Goal: Find specific page/section: Find specific page/section

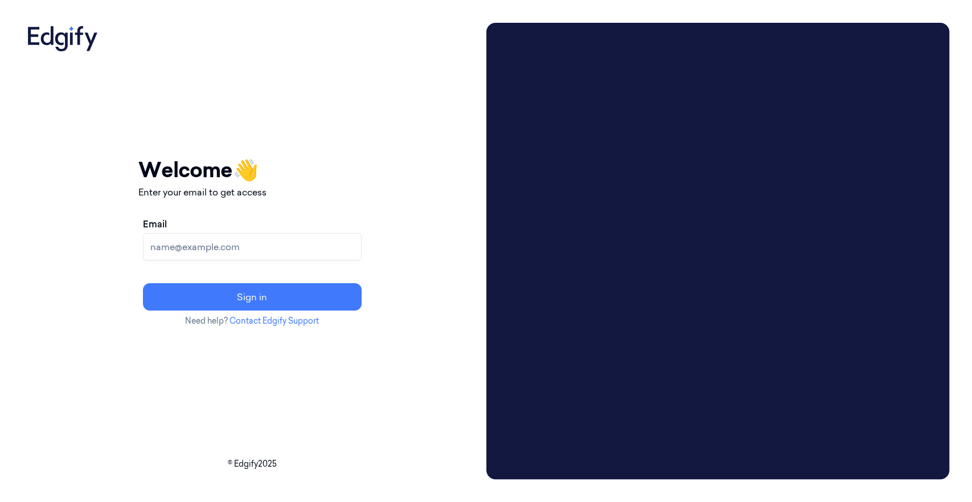
click at [230, 242] on input "Email" at bounding box center [252, 246] width 219 height 27
click at [247, 242] on input "andreykhaykin@gmail.com" at bounding box center [252, 246] width 219 height 27
type input "andrey.khaykin@edgify.ai"
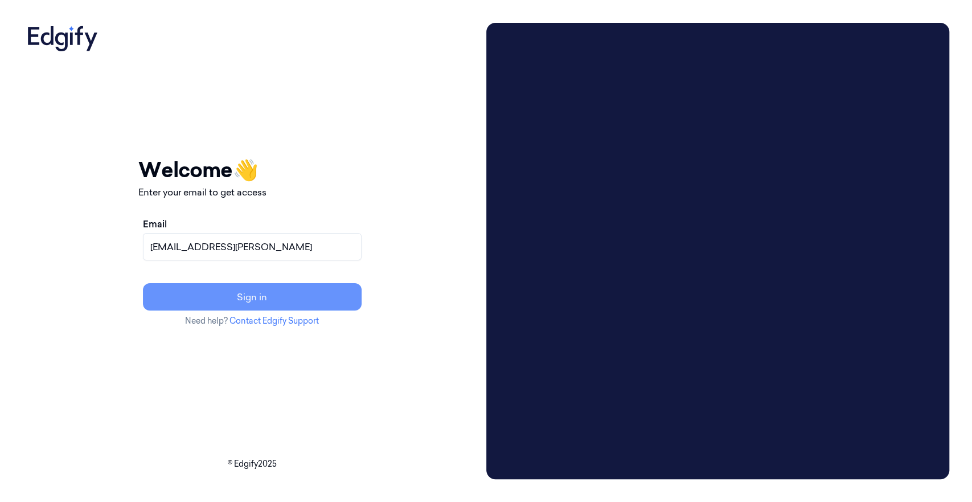
click at [287, 299] on button "Sign in" at bounding box center [252, 296] width 219 height 27
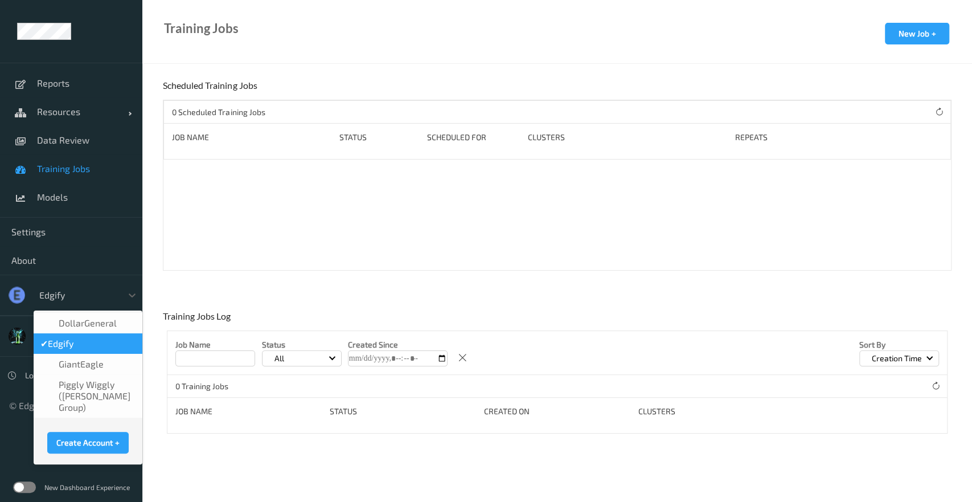
click at [94, 295] on div at bounding box center [77, 295] width 77 height 14
click at [95, 322] on span "DollarGeneral" at bounding box center [88, 322] width 58 height 11
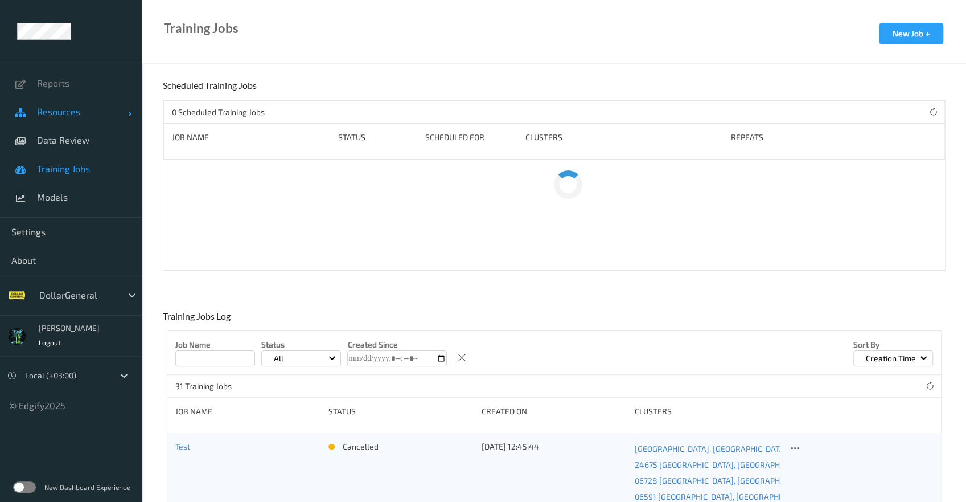
click at [63, 121] on link "Resources" at bounding box center [71, 111] width 142 height 28
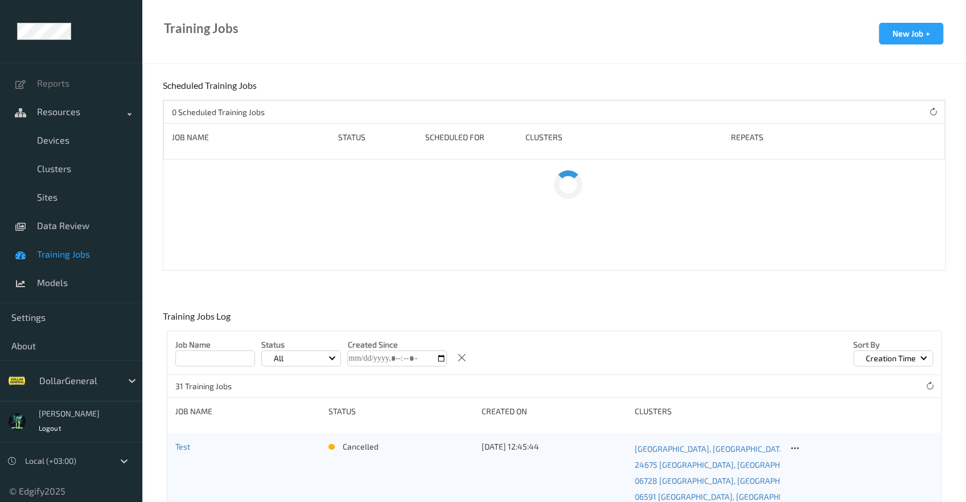
click at [54, 93] on li "Reports" at bounding box center [71, 83] width 142 height 28
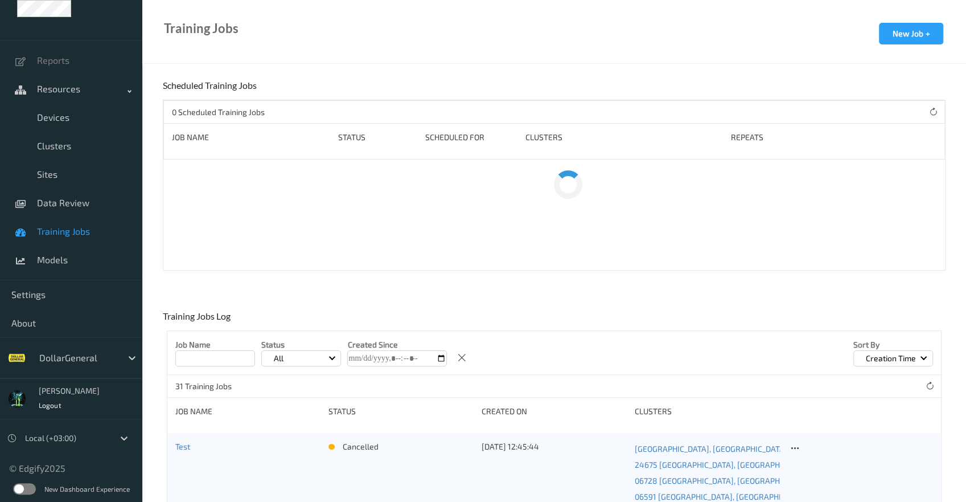
scroll to position [23, 0]
click at [21, 486] on label at bounding box center [24, 488] width 23 height 11
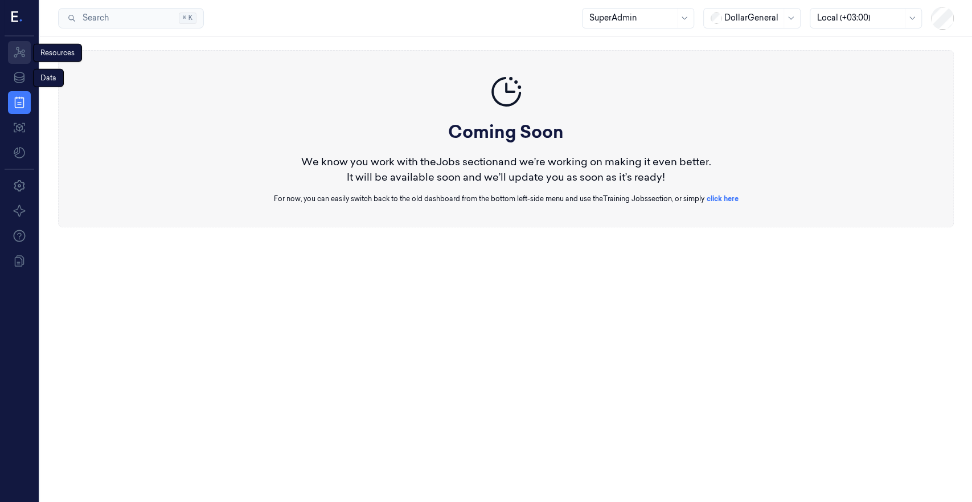
click at [14, 63] on link "Resources" at bounding box center [19, 52] width 23 height 23
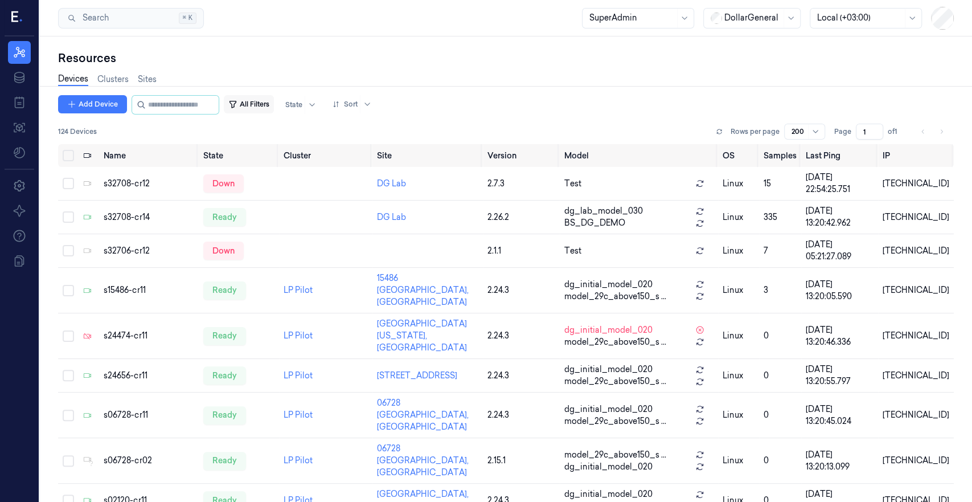
click at [274, 110] on button "All Filters" at bounding box center [249, 104] width 50 height 18
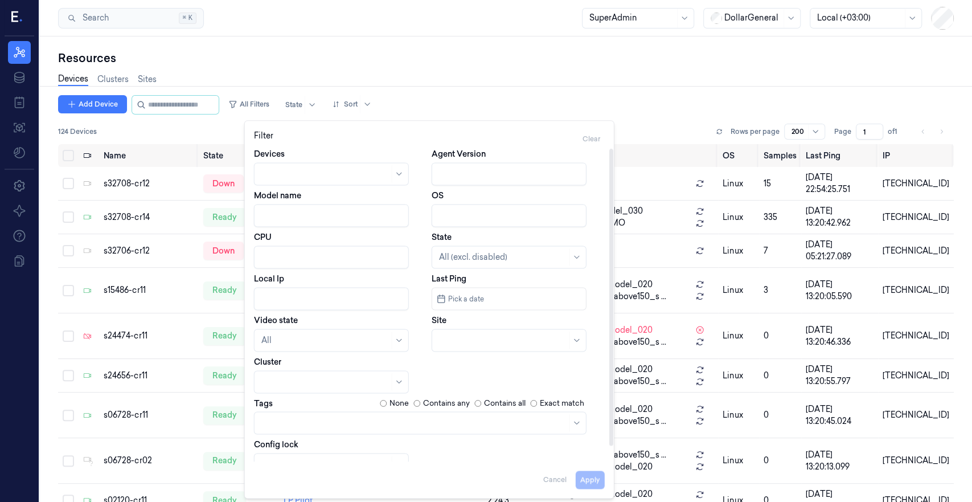
click at [453, 348] on div at bounding box center [508, 339] width 155 height 23
click at [456, 343] on div at bounding box center [496, 340] width 114 height 12
click at [307, 423] on body "Resources Data Jobs Models Settings About Support Documentation Search Search..…" at bounding box center [486, 251] width 972 height 502
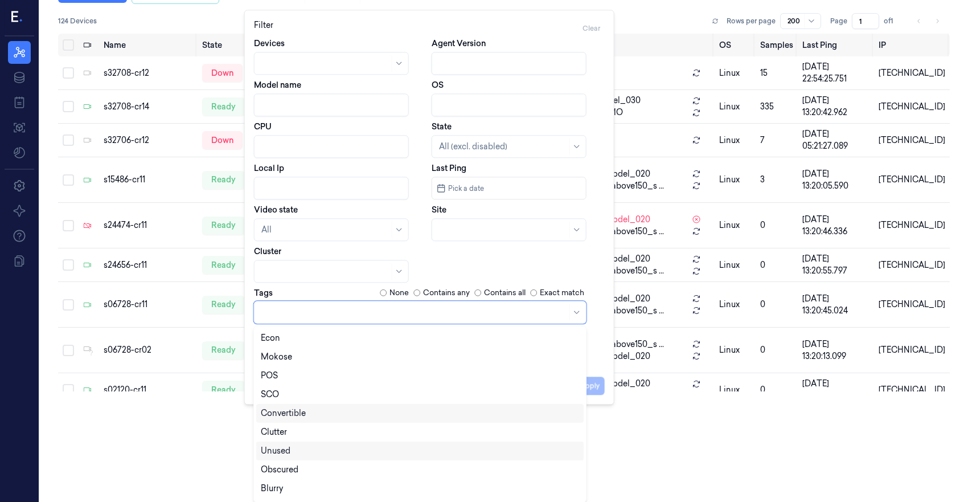
scroll to position [55, 0]
click at [319, 487] on div "Convertible_LineBuster" at bounding box center [307, 490] width 92 height 12
click at [161, 391] on html "Resources Data Jobs Models Settings About Support Documentation Search Search..…" at bounding box center [484, 141] width 968 height 502
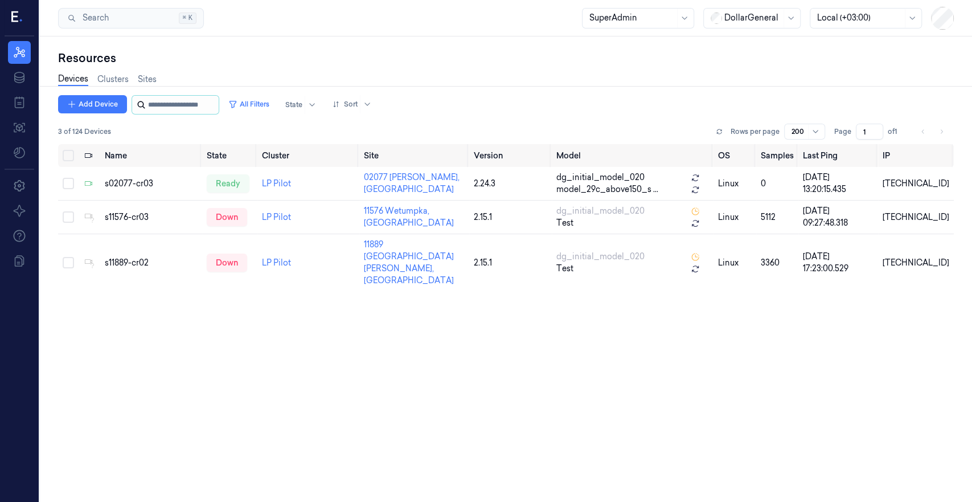
click at [172, 104] on input "string" at bounding box center [182, 105] width 68 height 18
click at [195, 108] on input "string" at bounding box center [182, 105] width 68 height 18
click at [274, 102] on button "All Filters" at bounding box center [249, 104] width 50 height 18
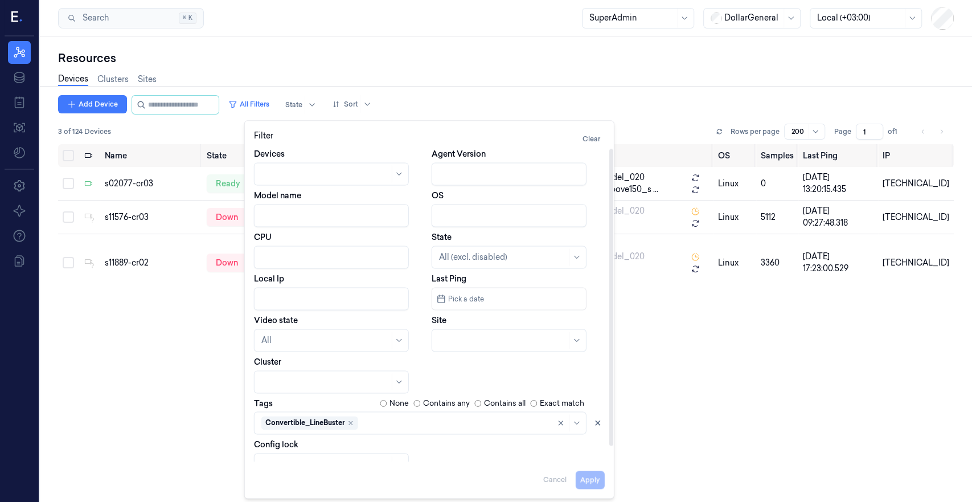
click at [351, 424] on icon "Remove ,Convertible_LineBuster" at bounding box center [350, 422] width 7 height 7
click at [322, 425] on body "Resources Data Jobs Models Settings About Support Documentation Search Search..…" at bounding box center [486, 251] width 972 height 502
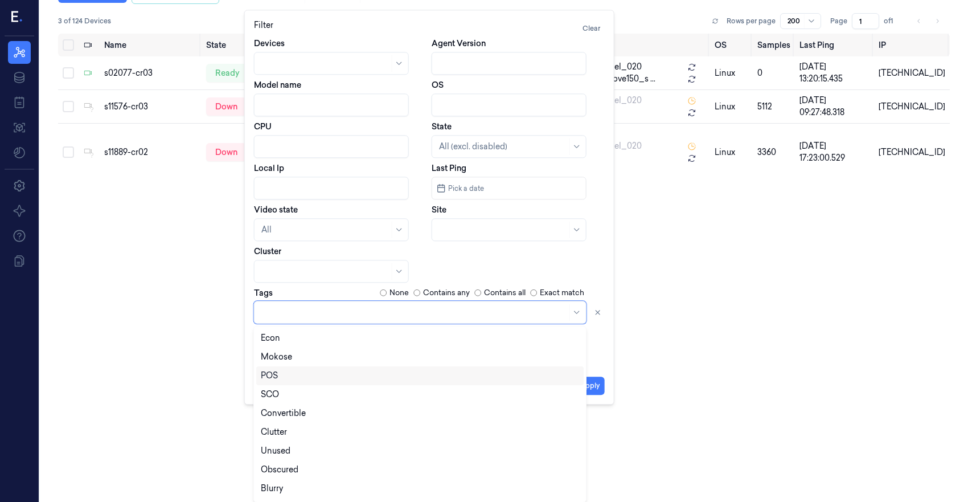
click at [335, 376] on div "POS" at bounding box center [420, 375] width 318 height 12
click at [165, 351] on div "Name State Cluster Site Version Model OS Samples Last Ping IP s02077-cr03 ready…" at bounding box center [503, 208] width 891 height 349
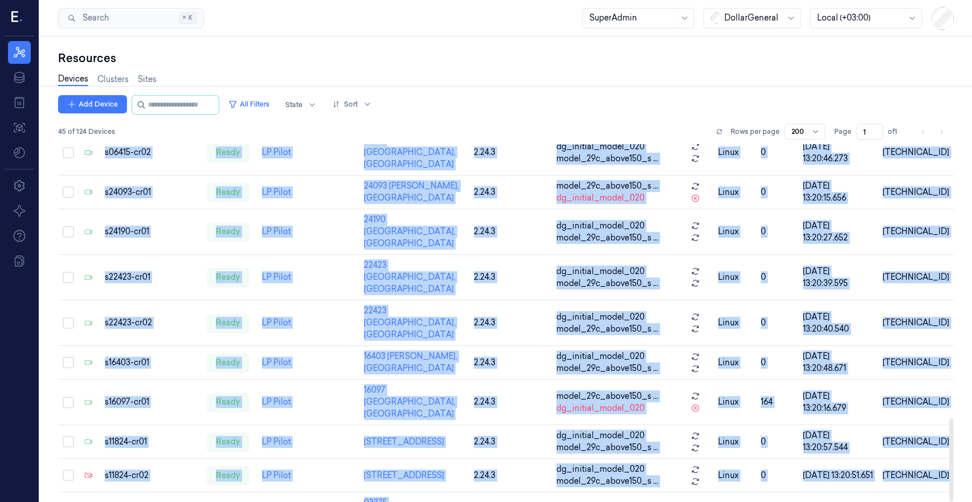
scroll to position [1176, 0]
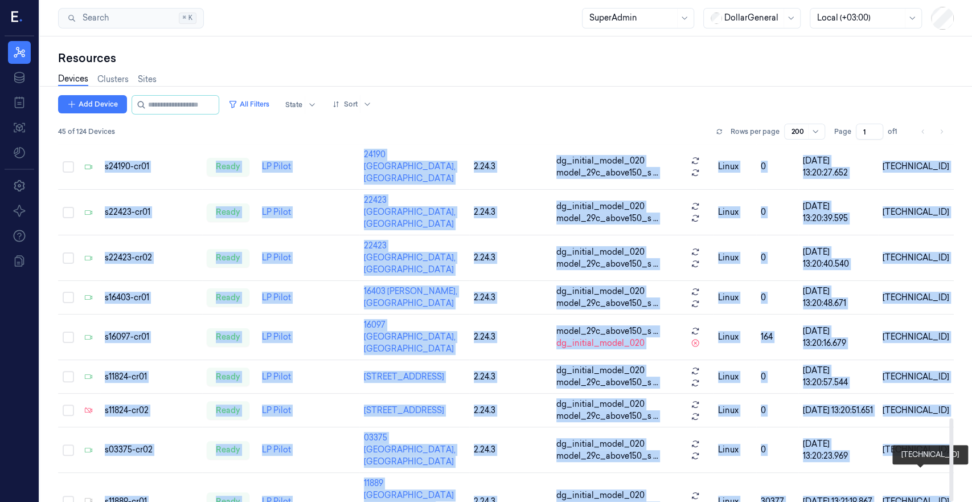
drag, startPoint x: 125, startPoint y: 192, endPoint x: 931, endPoint y: 478, distance: 855.4
copy tbody "s03521-cr01 ready LP Pilot 03521 Maynardville, TN 2.24.3 dg_initial_model_020 m…"
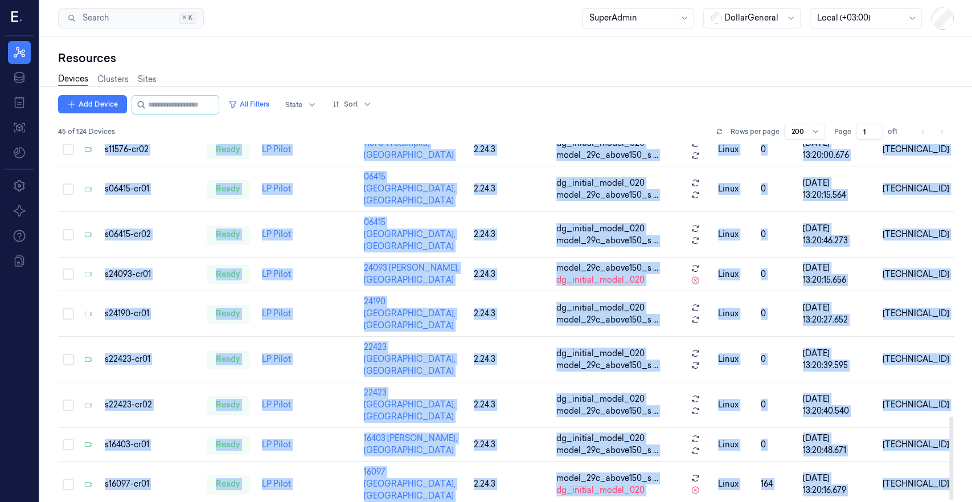
scroll to position [857, 0]
